Goal: Book appointment/travel/reservation

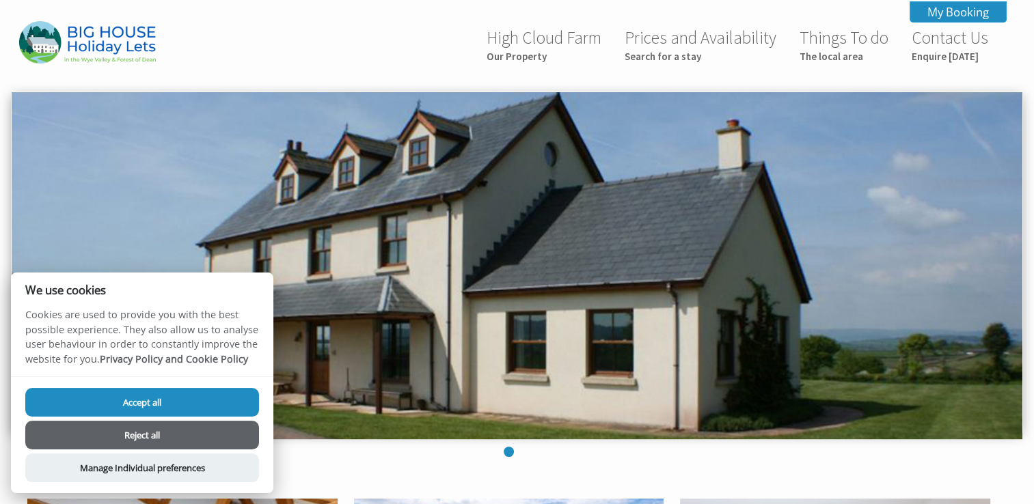
click at [238, 396] on button "Accept all" at bounding box center [142, 402] width 234 height 29
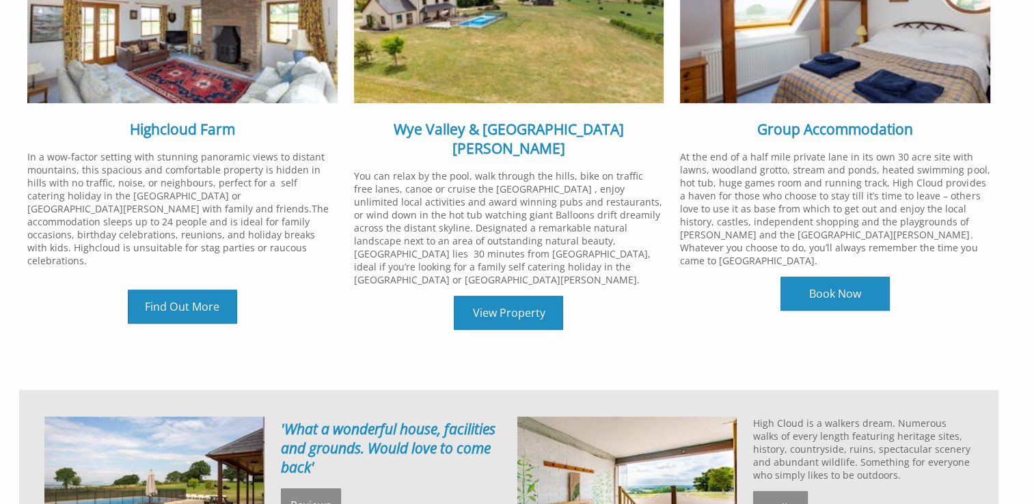
scroll to position [583, 0]
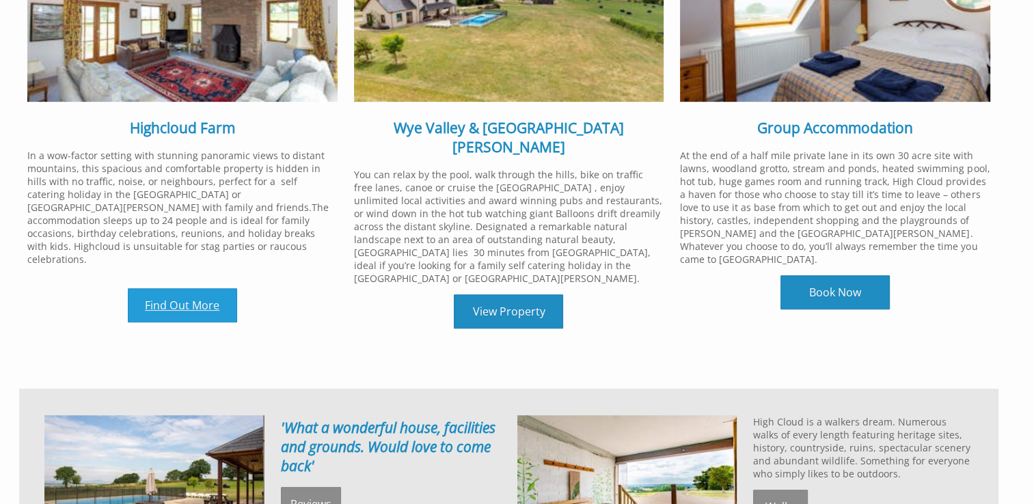
click at [199, 301] on link "Find Out More" at bounding box center [182, 305] width 109 height 34
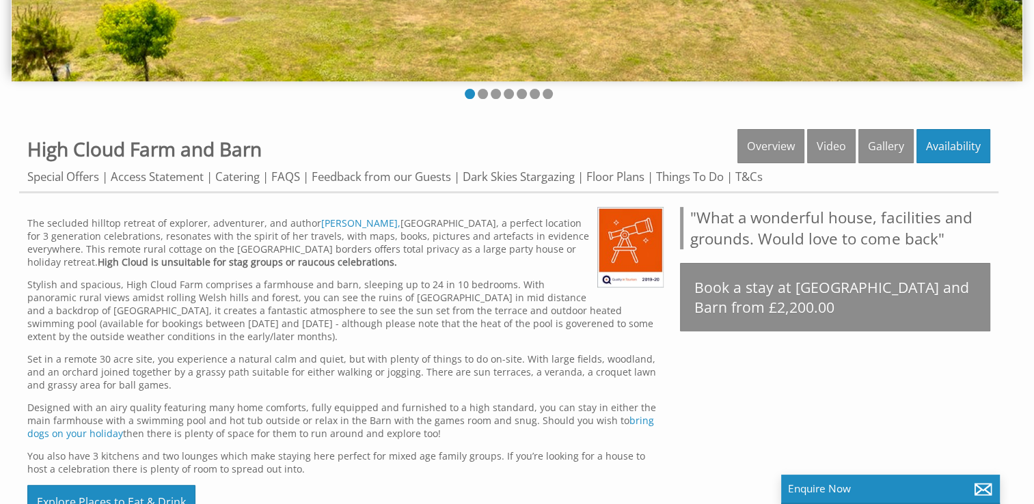
scroll to position [356, 0]
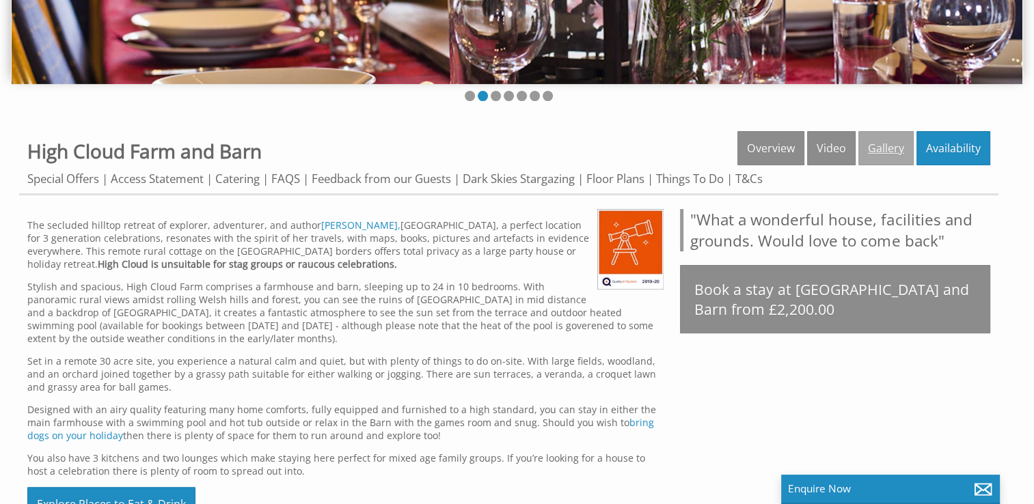
click at [883, 144] on link "Gallery" at bounding box center [885, 148] width 55 height 34
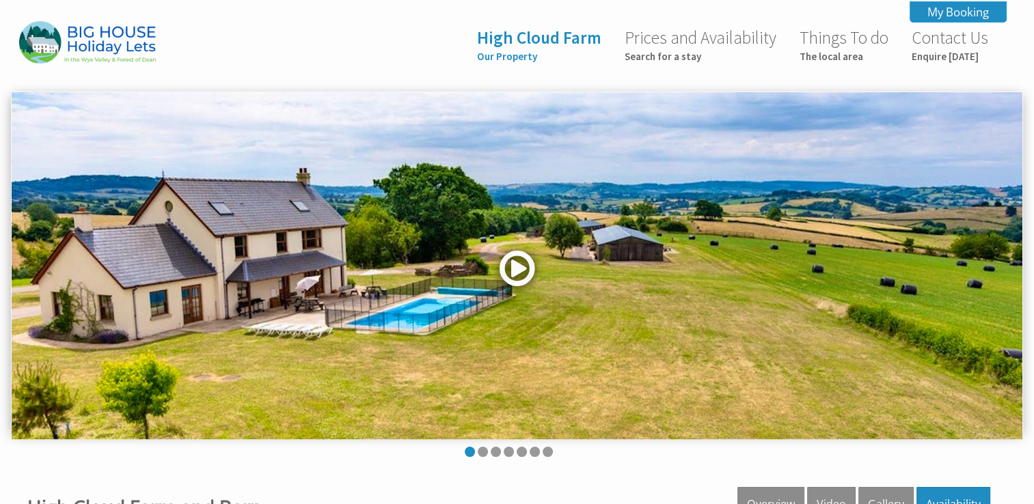
click at [514, 258] on link at bounding box center [517, 273] width 41 height 56
